Goal: Information Seeking & Learning: Learn about a topic

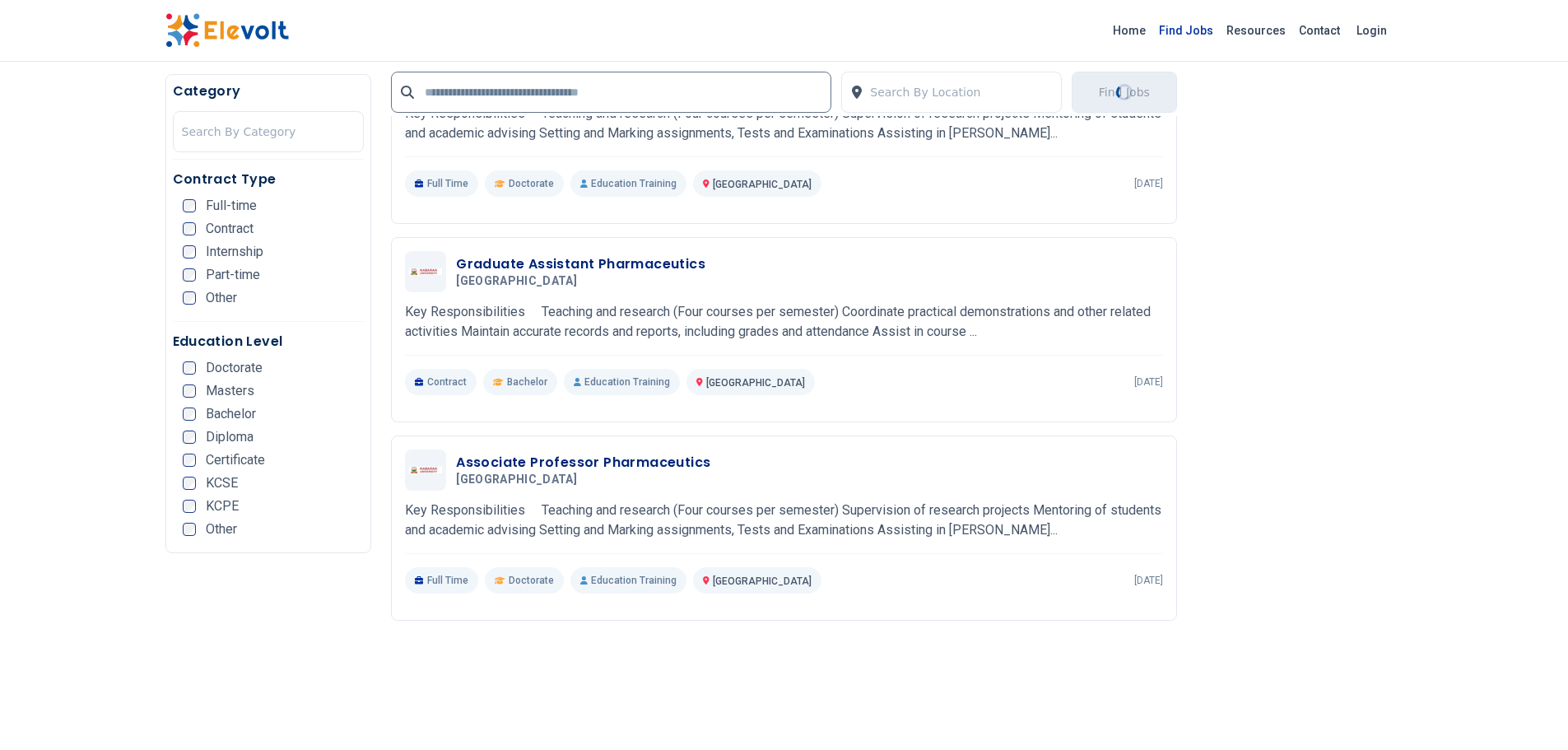
scroll to position [906, 0]
click at [1215, 30] on link "Find Jobs" at bounding box center [1186, 31] width 67 height 27
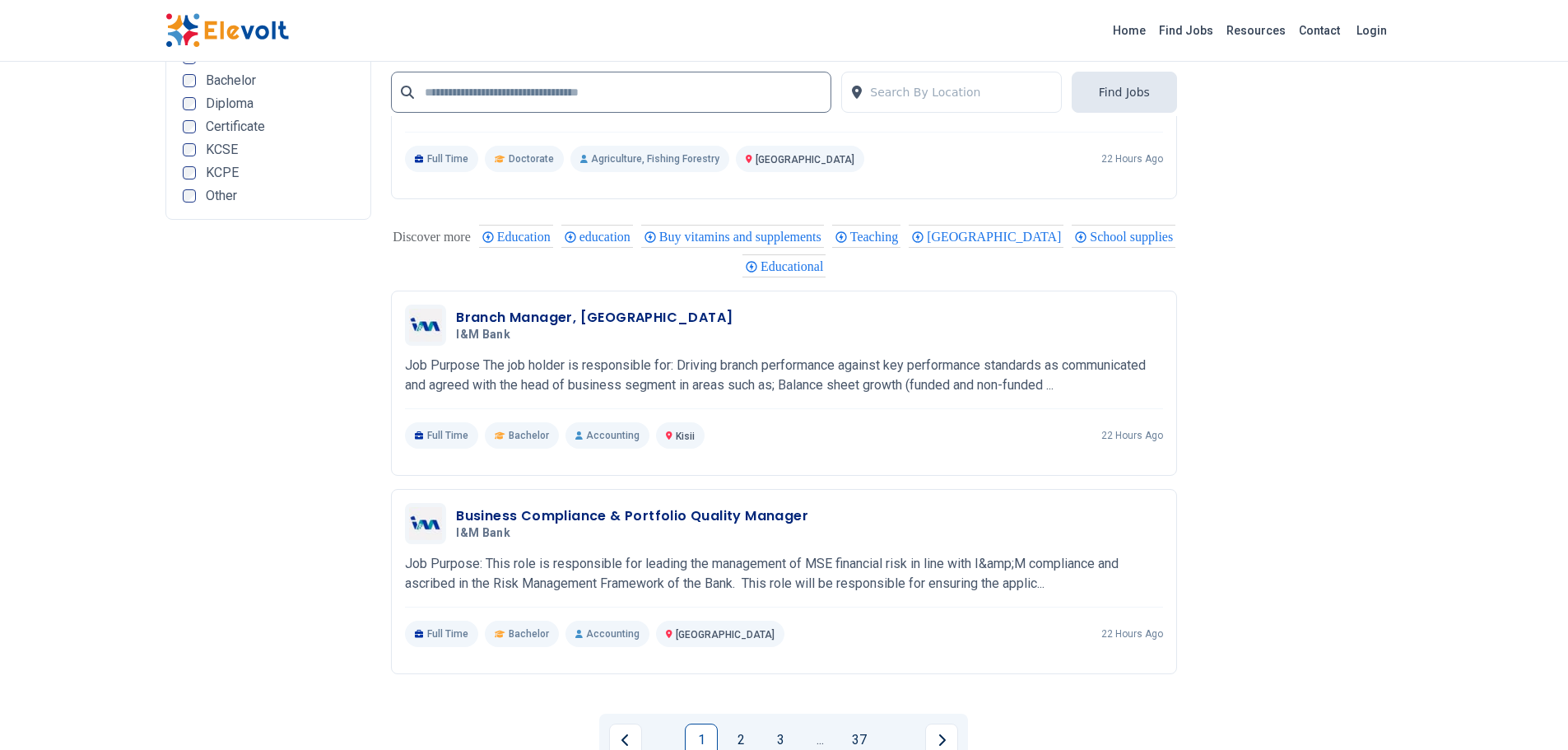
scroll to position [3458, 0]
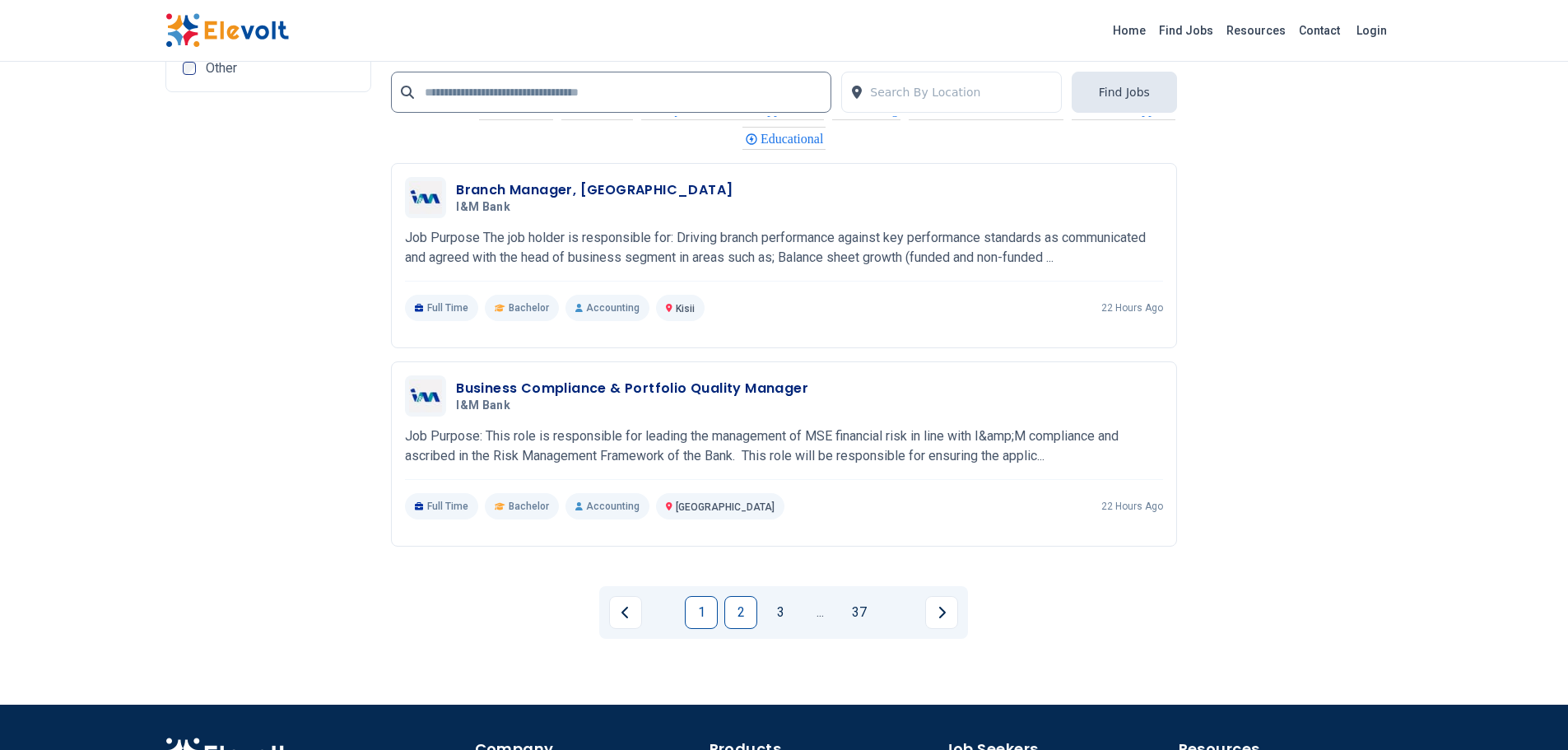
click at [738, 602] on link "2" at bounding box center [740, 612] width 33 height 33
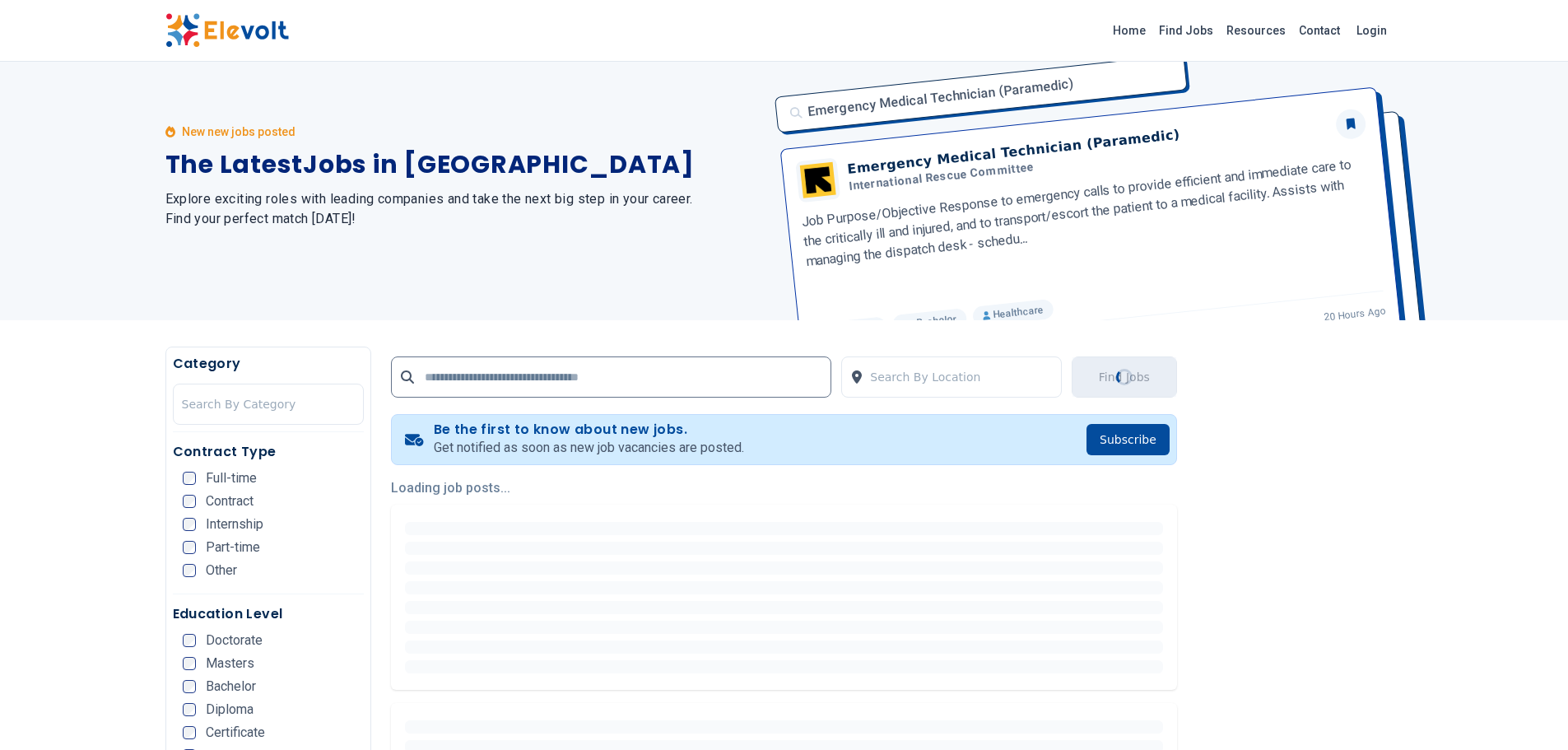
scroll to position [0, 0]
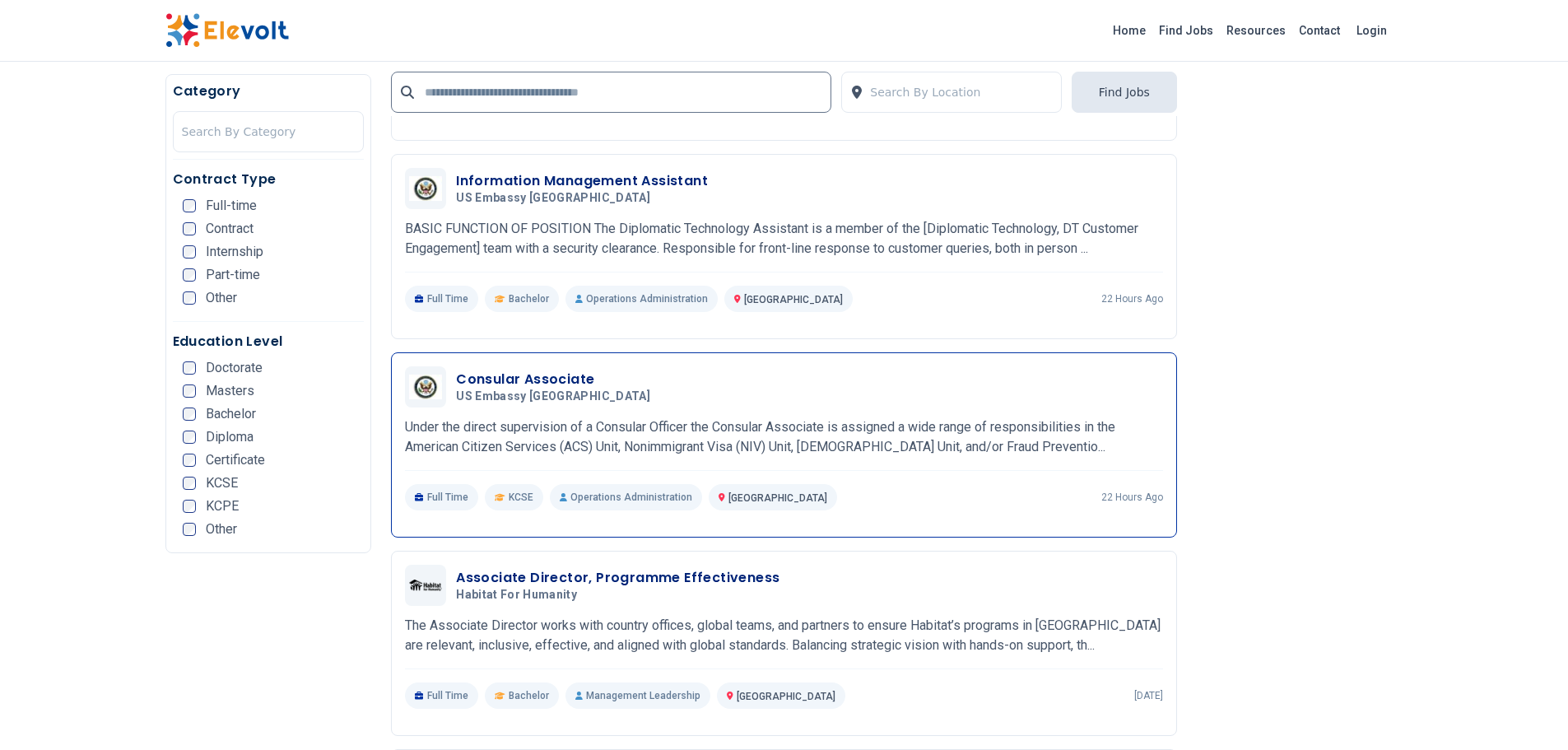
scroll to position [659, 0]
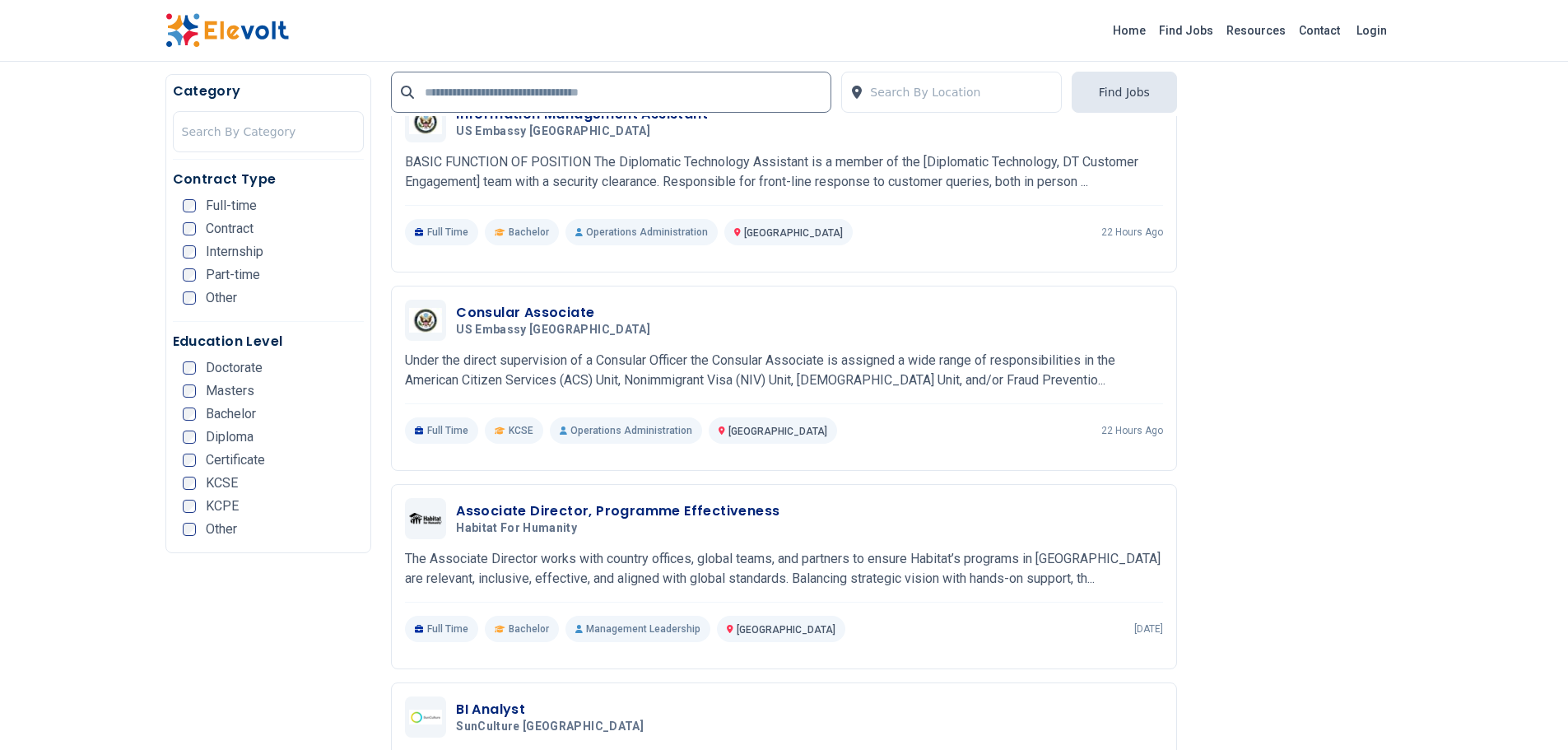
click at [607, 115] on div "Search By Location Find Jobs" at bounding box center [784, 89] width 786 height 54
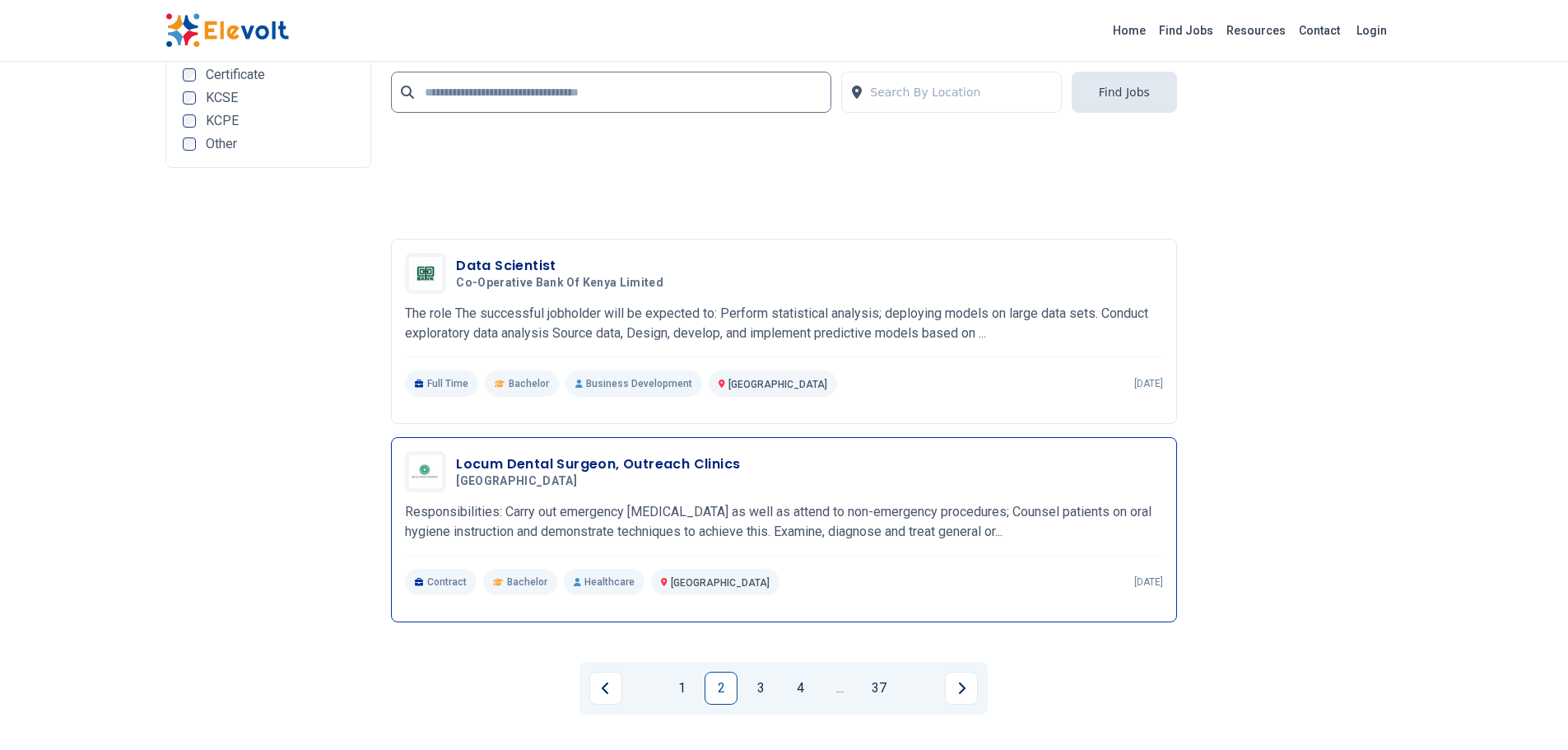
scroll to position [3726, 0]
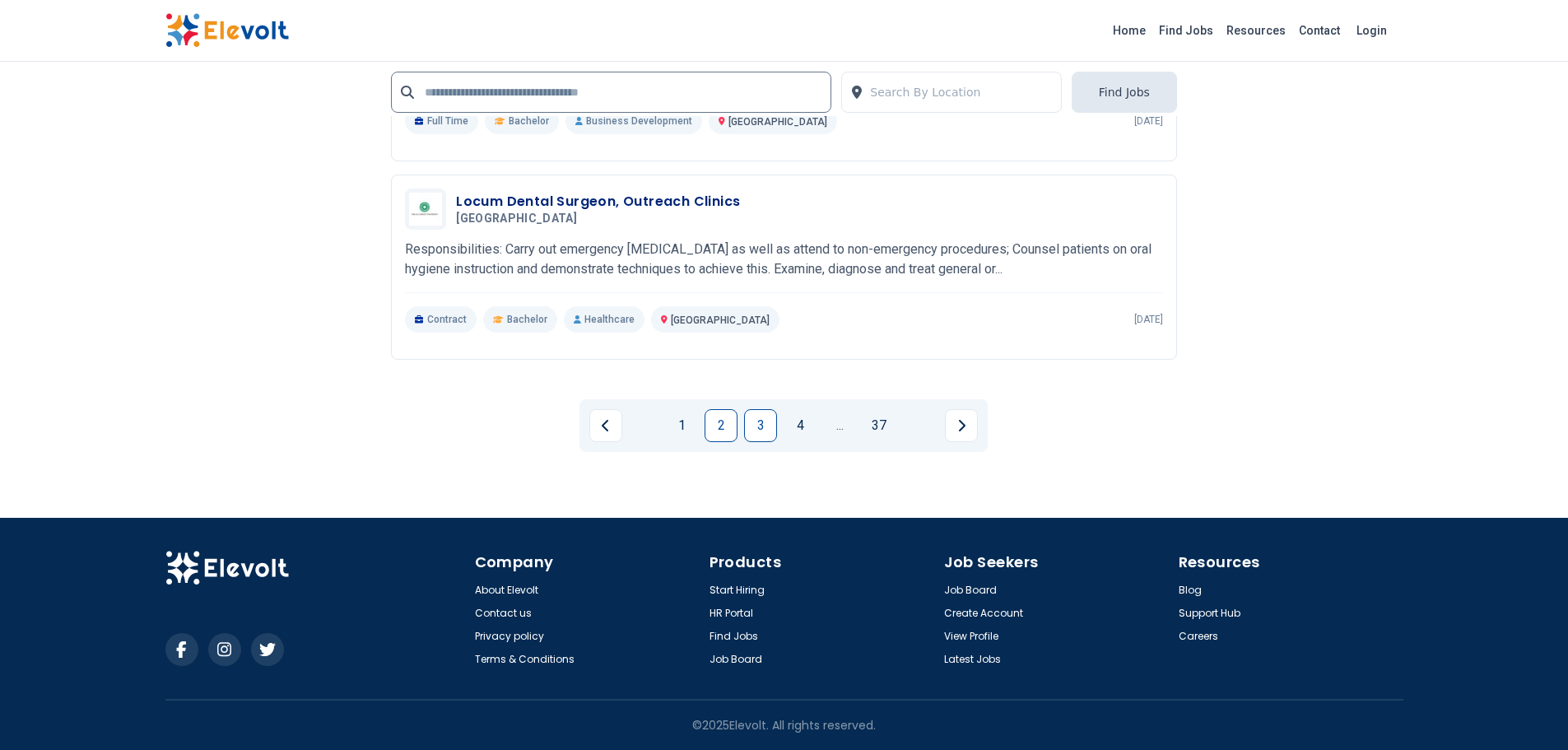
click at [767, 425] on link "3" at bounding box center [761, 426] width 33 height 33
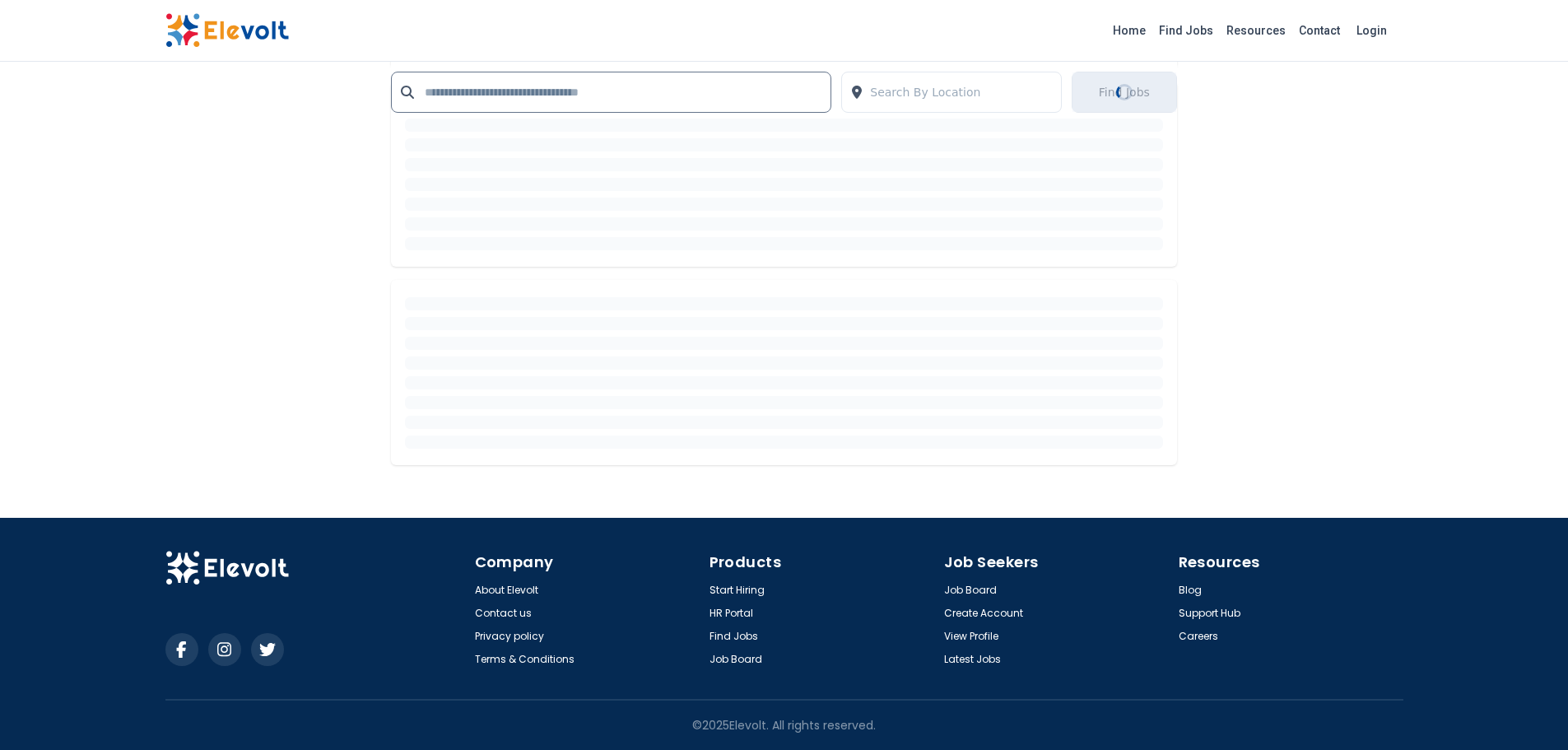
click at [767, 425] on div at bounding box center [784, 372] width 758 height 152
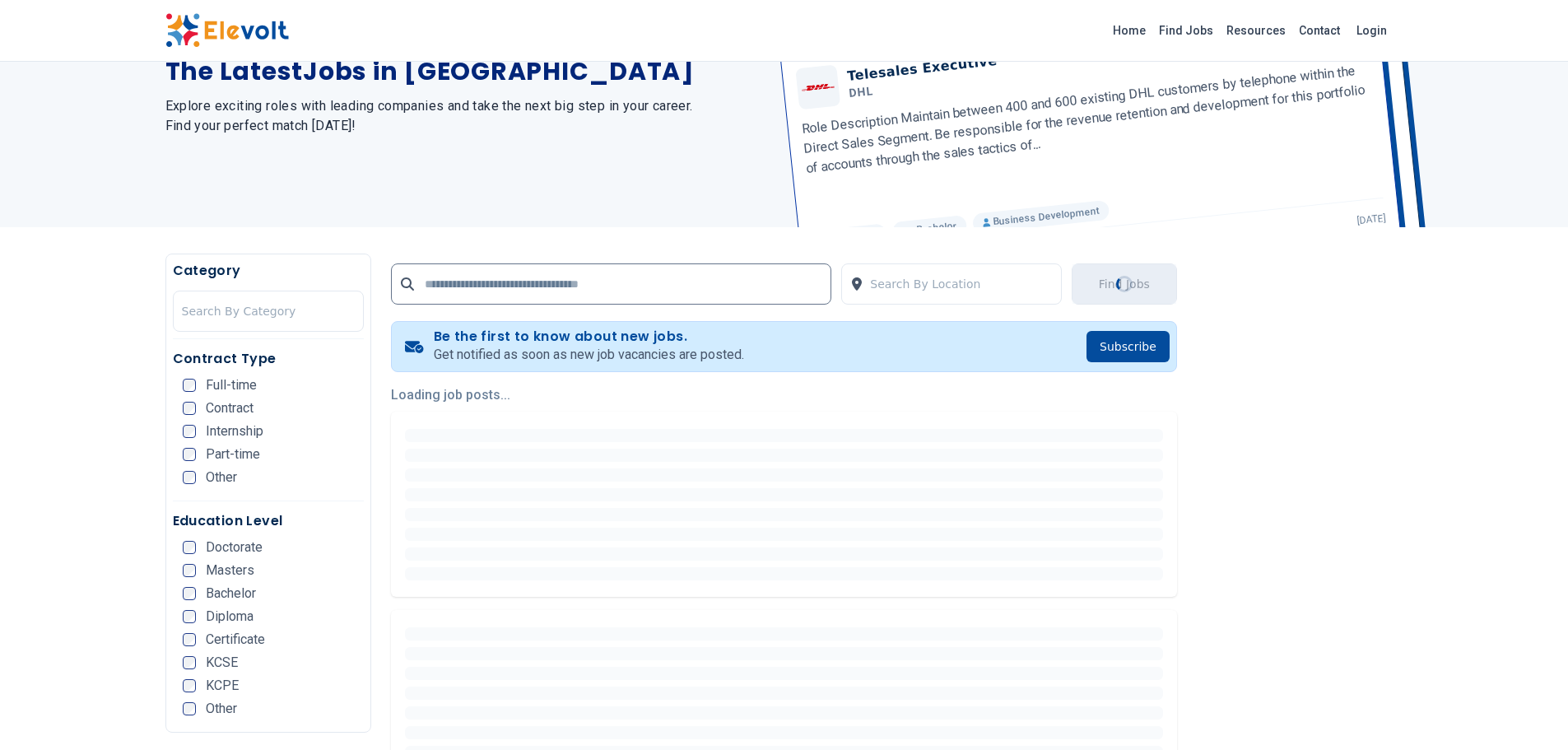
scroll to position [0, 0]
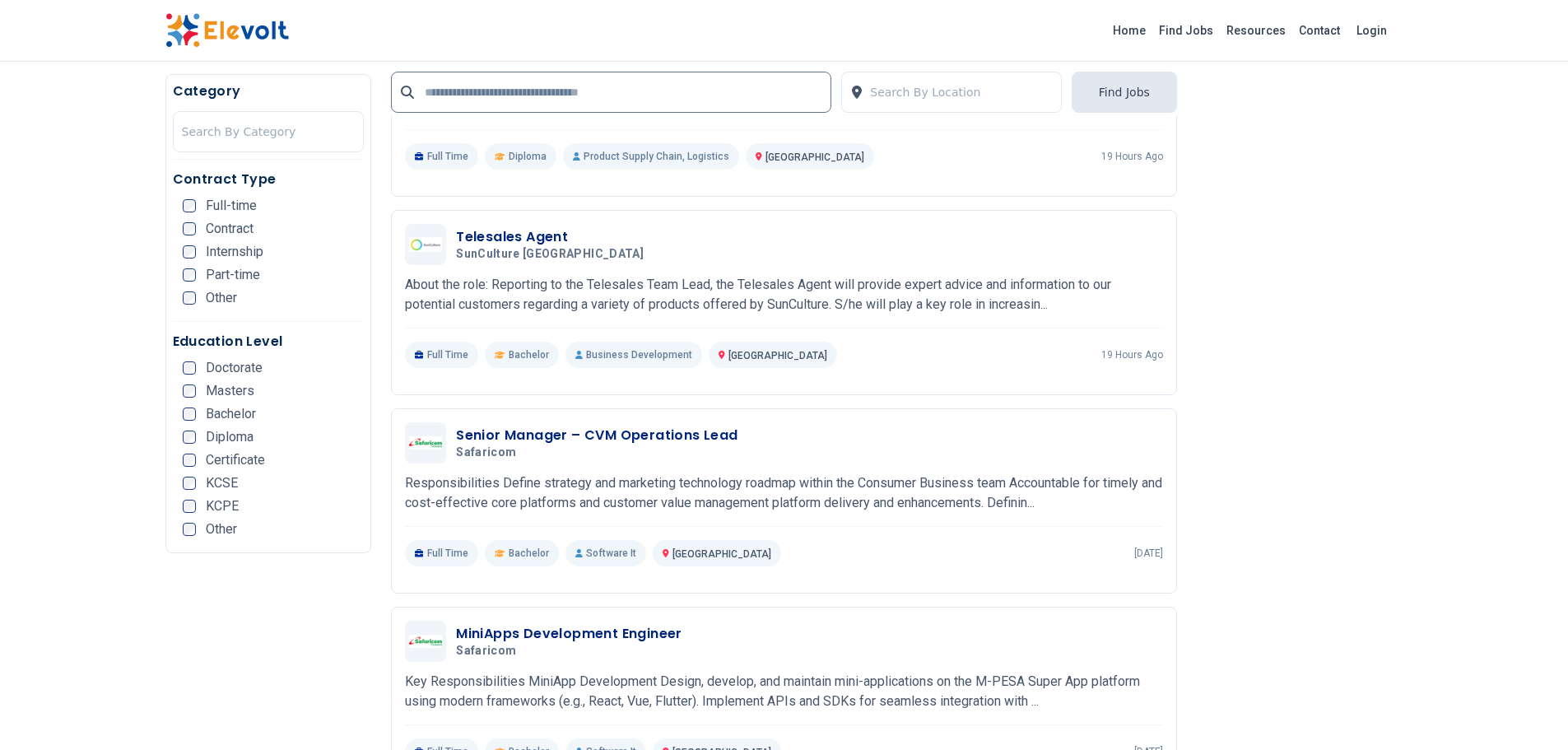
scroll to position [2965, 0]
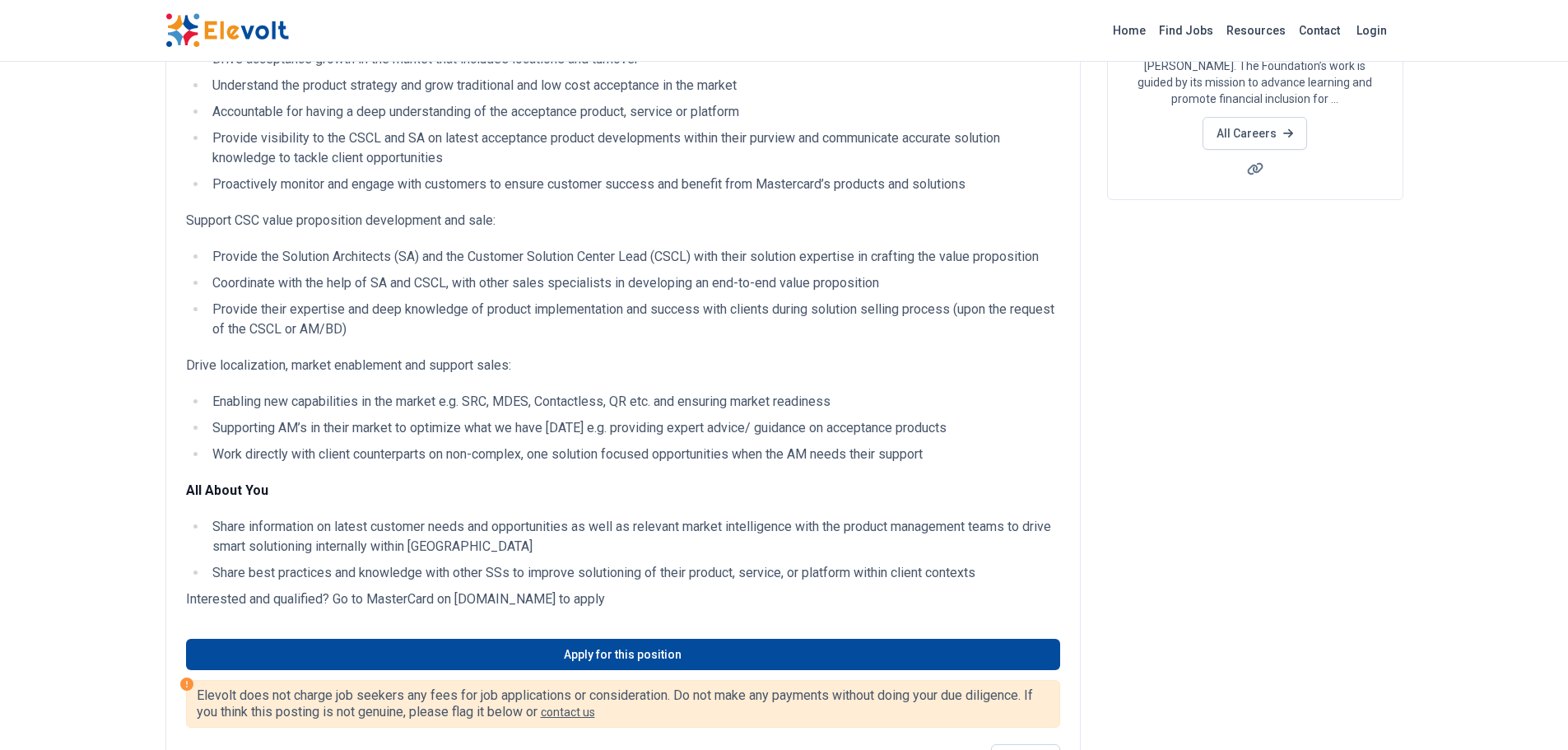
scroll to position [330, 0]
